Goal: Task Accomplishment & Management: Complete application form

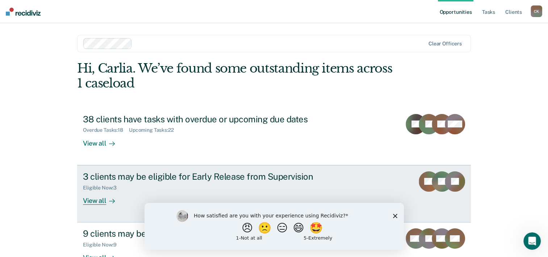
click at [96, 201] on div "View all" at bounding box center [103, 197] width 41 height 14
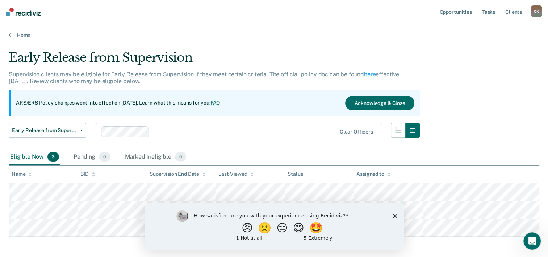
click at [394, 216] on polygon "Close survey" at bounding box center [395, 215] width 4 height 4
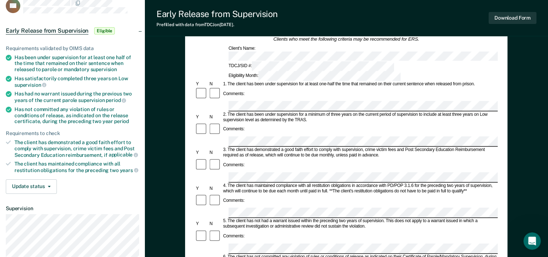
scroll to position [36, 0]
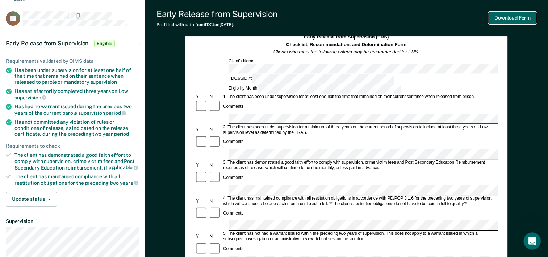
click at [510, 17] on button "Download Form" at bounding box center [513, 18] width 48 height 12
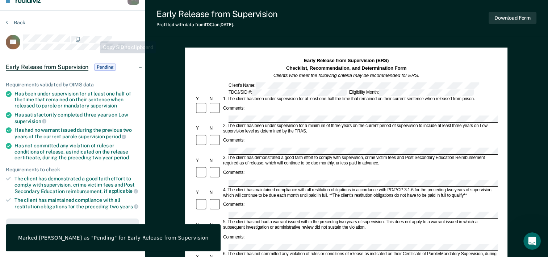
scroll to position [0, 0]
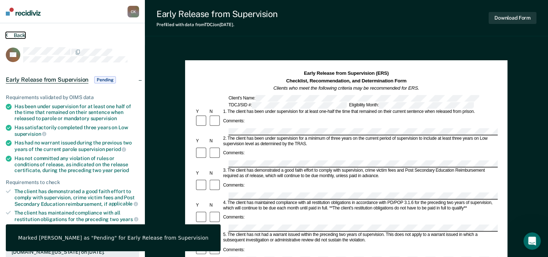
click at [14, 34] on button "Back" at bounding box center [16, 35] width 20 height 7
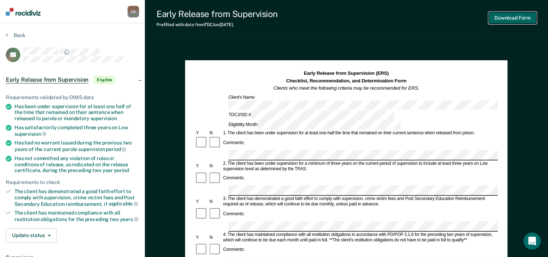
click at [509, 18] on button "Download Form" at bounding box center [513, 18] width 48 height 12
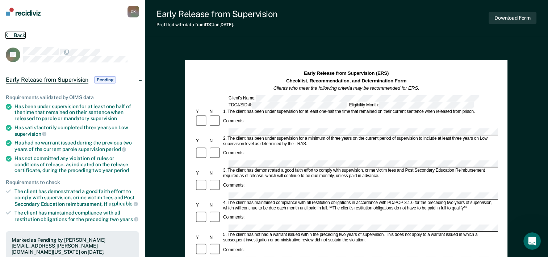
click at [14, 36] on button "Back" at bounding box center [16, 35] width 20 height 7
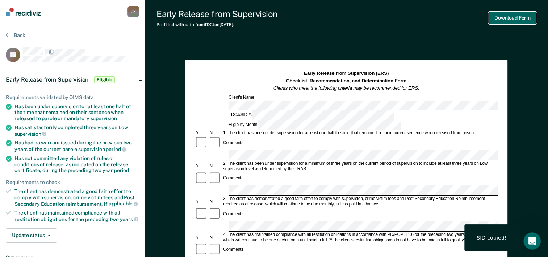
click at [499, 17] on button "Download Form" at bounding box center [513, 18] width 48 height 12
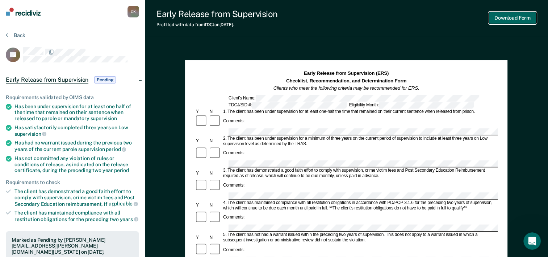
click at [525, 19] on button "Download Form" at bounding box center [513, 18] width 48 height 12
click at [20, 34] on button "Back" at bounding box center [16, 35] width 20 height 7
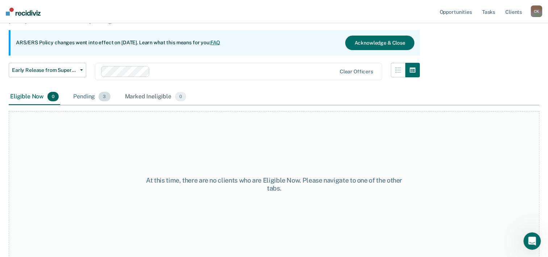
click at [87, 95] on div "Pending 3" at bounding box center [92, 97] width 40 height 16
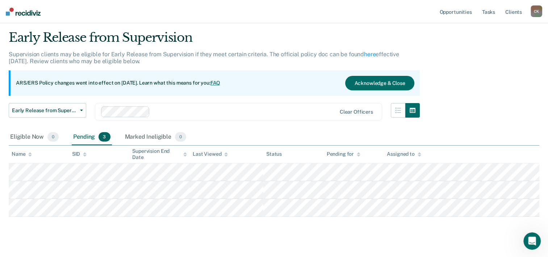
scroll to position [31, 0]
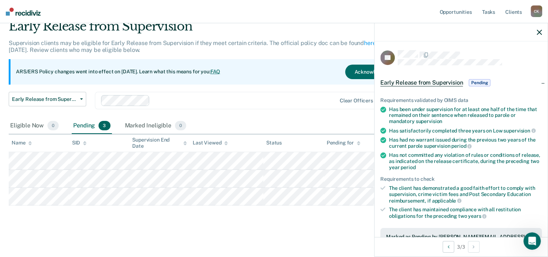
click at [535, 31] on div at bounding box center [461, 32] width 173 height 18
click at [542, 34] on div at bounding box center [461, 32] width 173 height 18
click at [540, 30] on icon "button" at bounding box center [539, 32] width 5 height 5
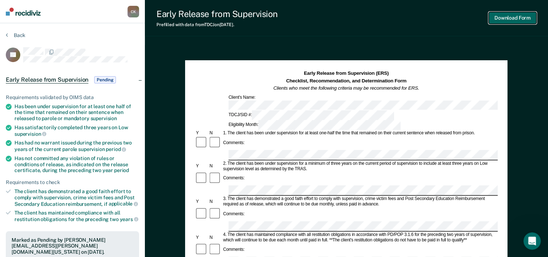
click at [513, 21] on button "Download Form" at bounding box center [513, 18] width 48 height 12
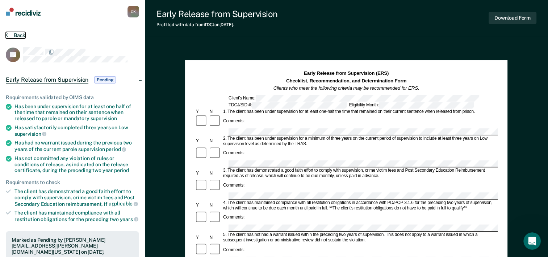
click at [22, 33] on button "Back" at bounding box center [16, 35] width 20 height 7
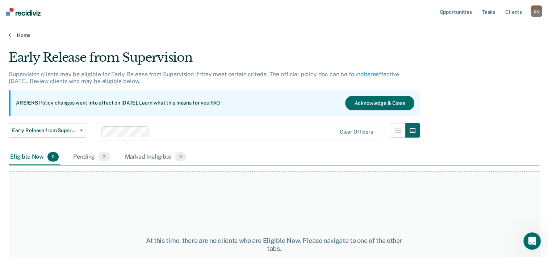
click at [27, 36] on link "Home" at bounding box center [274, 35] width 531 height 7
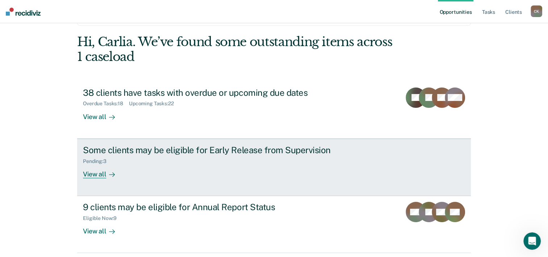
scroll to position [51, 0]
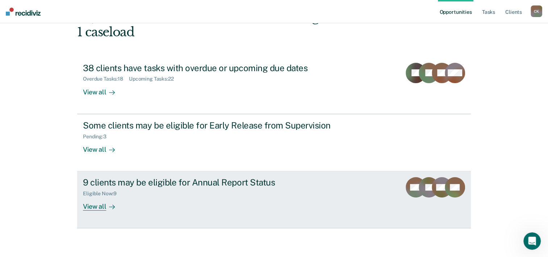
click at [101, 208] on div "View all" at bounding box center [103, 203] width 41 height 14
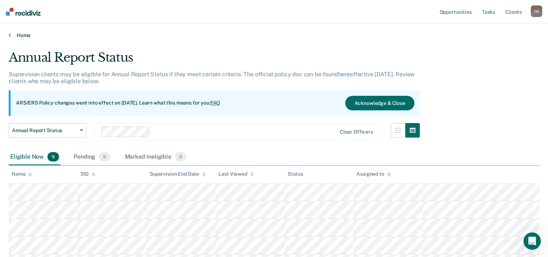
click at [21, 35] on link "Home" at bounding box center [274, 35] width 531 height 7
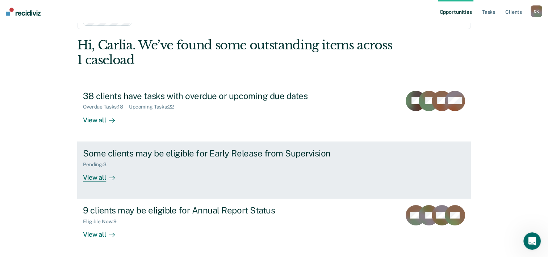
scroll to position [15, 0]
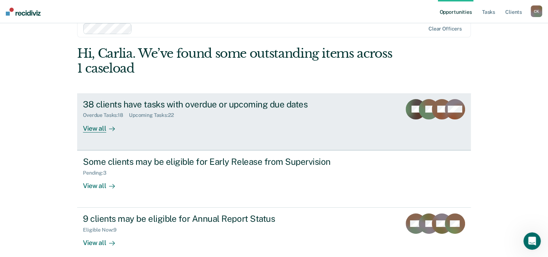
click at [95, 130] on div "View all" at bounding box center [103, 125] width 41 height 14
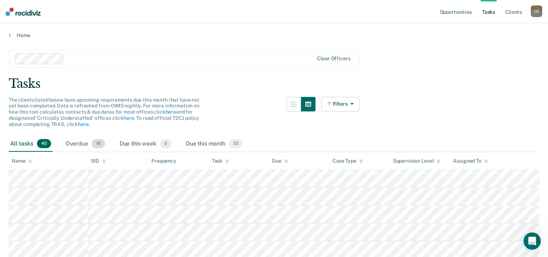
click at [86, 142] on div "Overdue 18" at bounding box center [85, 144] width 42 height 16
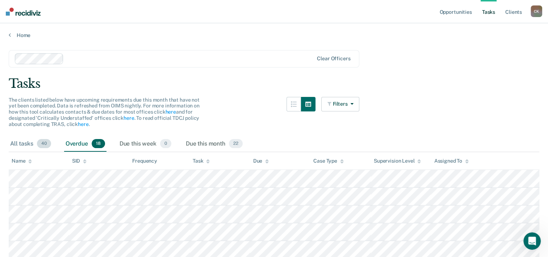
click at [19, 146] on div "All tasks 40" at bounding box center [31, 144] width 44 height 16
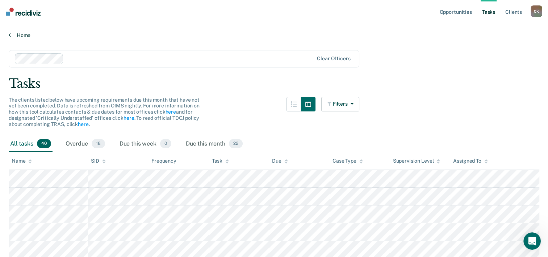
click at [11, 33] on link "Home" at bounding box center [274, 35] width 531 height 7
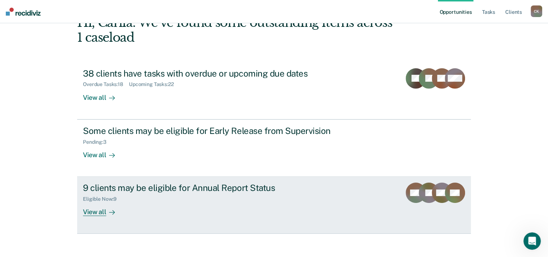
scroll to position [51, 0]
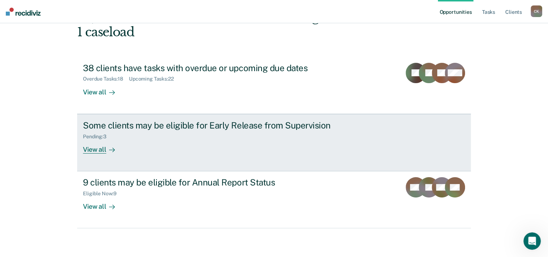
click at [91, 153] on div "View all" at bounding box center [103, 146] width 41 height 14
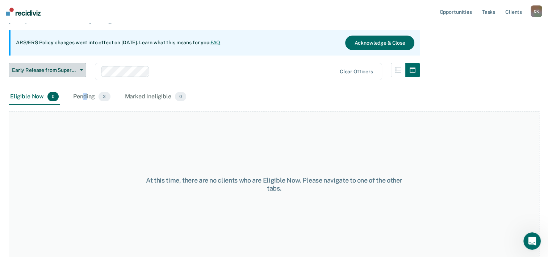
click at [85, 96] on div "Pending 3" at bounding box center [92, 97] width 40 height 16
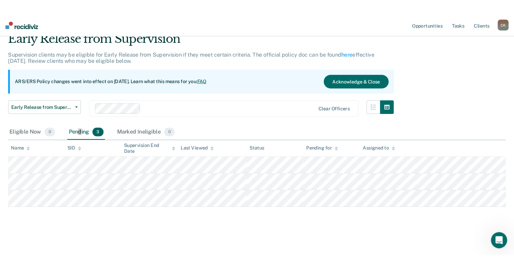
scroll to position [19, 0]
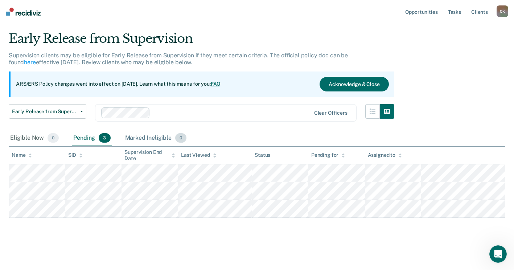
click at [163, 139] on div "Marked Ineligible 0" at bounding box center [156, 138] width 65 height 16
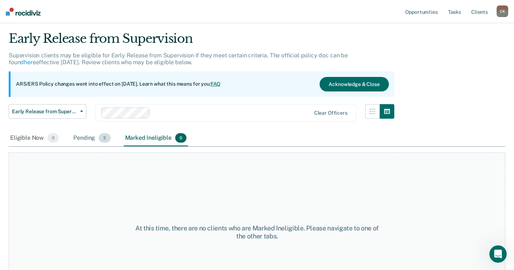
click at [91, 140] on div "Pending 3" at bounding box center [92, 138] width 40 height 16
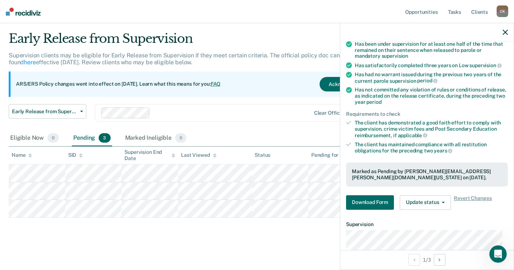
scroll to position [157, 0]
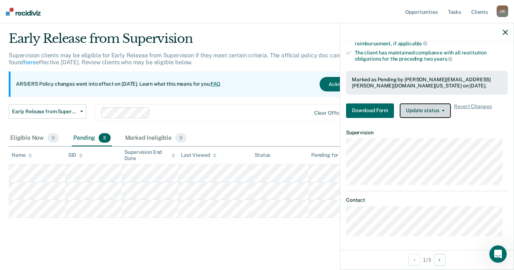
click at [443, 111] on button "Update status" at bounding box center [424, 110] width 51 height 14
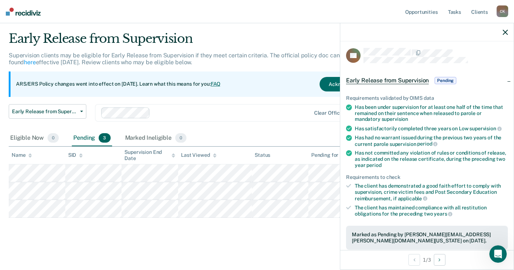
scroll to position [0, 0]
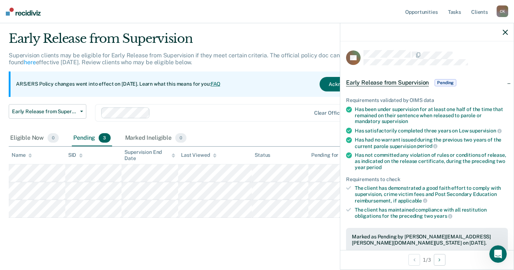
click at [263, 125] on div "Early Release from Supervision Early Release from Supervision Annual Report Sta…" at bounding box center [201, 117] width 385 height 26
drag, startPoint x: 263, startPoint y: 126, endPoint x: 313, endPoint y: 94, distance: 59.0
click at [263, 126] on div "Early Release from Supervision Early Release from Supervision Annual Report Sta…" at bounding box center [201, 117] width 385 height 26
click at [505, 33] on icon "button" at bounding box center [504, 32] width 5 height 5
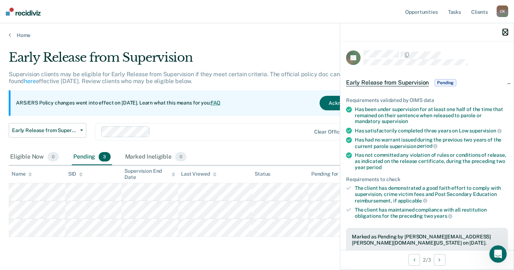
click at [507, 30] on icon "button" at bounding box center [504, 32] width 5 height 5
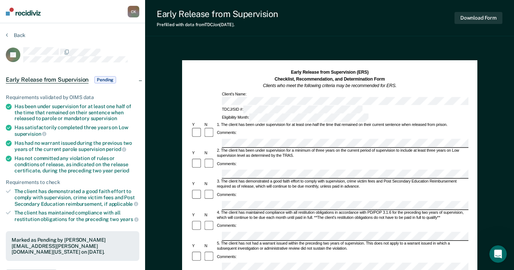
drag, startPoint x: 265, startPoint y: 165, endPoint x: 214, endPoint y: 51, distance: 124.1
click at [214, 51] on div "Early Release from Supervision (ERS) Checklist, Recommendation, and Determinati…" at bounding box center [329, 273] width 369 height 456
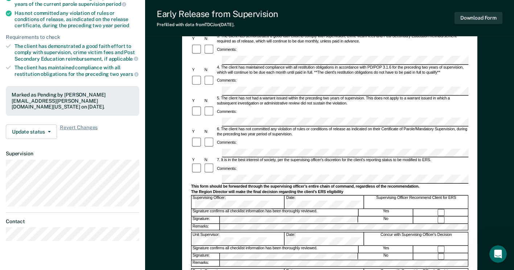
scroll to position [217, 0]
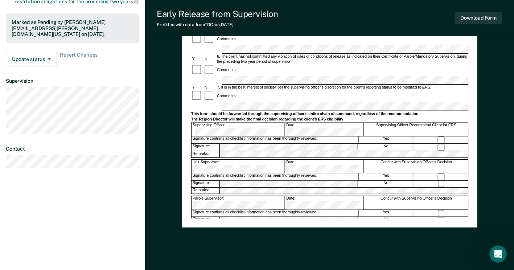
click at [231, 233] on div "Assistant Region Director:" at bounding box center [237, 239] width 93 height 13
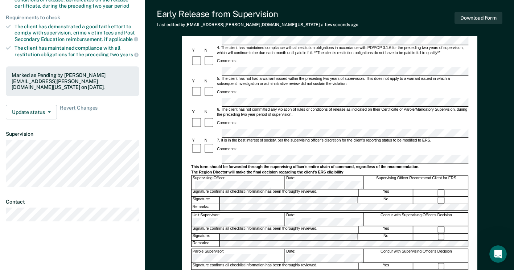
scroll to position [109, 0]
